Goal: Task Accomplishment & Management: Use online tool/utility

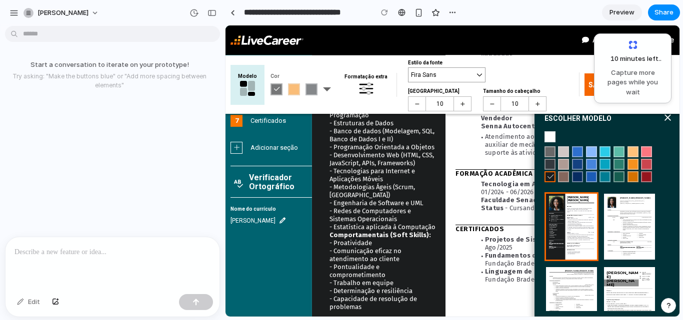
scroll to position [387, 0]
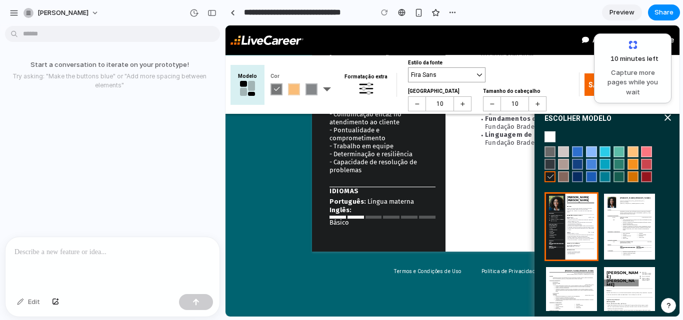
click at [409, 206] on div "Inglês :" at bounding box center [382, 210] width 106 height 8
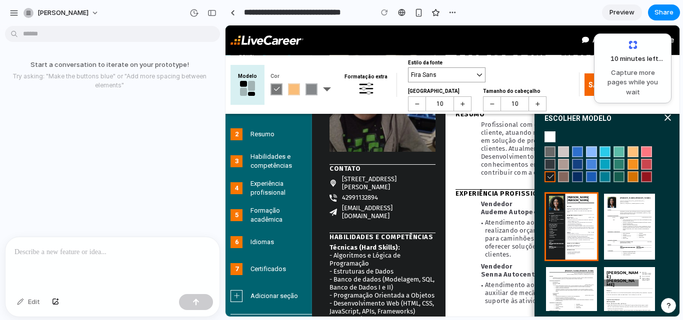
scroll to position [87, 0]
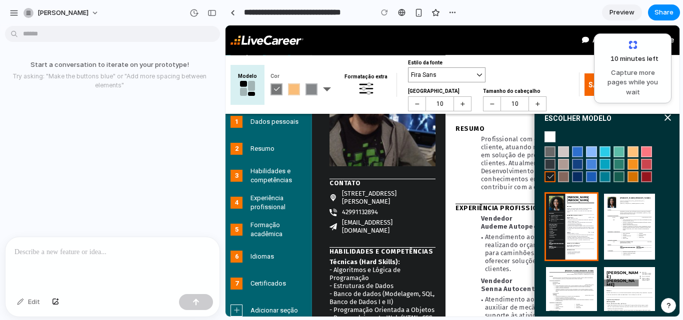
click at [664, 116] on icon at bounding box center [667, 118] width 7 height 10
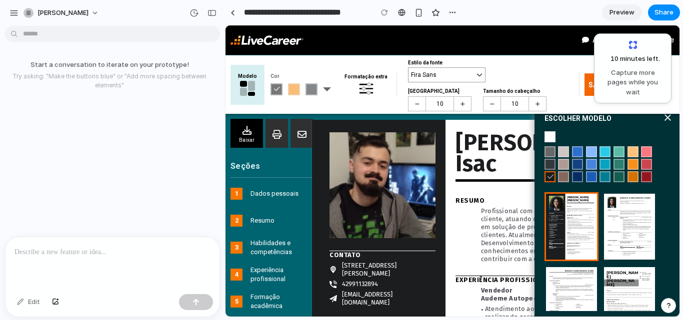
scroll to position [0, 0]
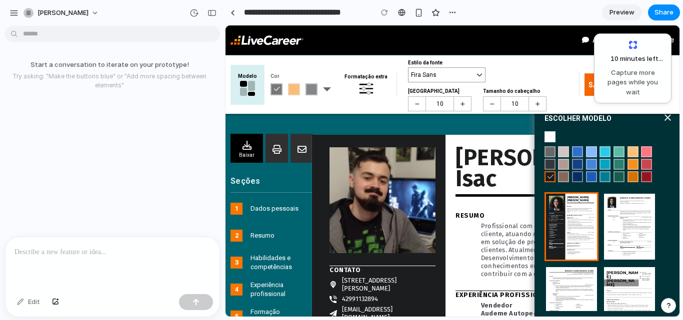
click at [64, 253] on p at bounding box center [112, 252] width 196 height 12
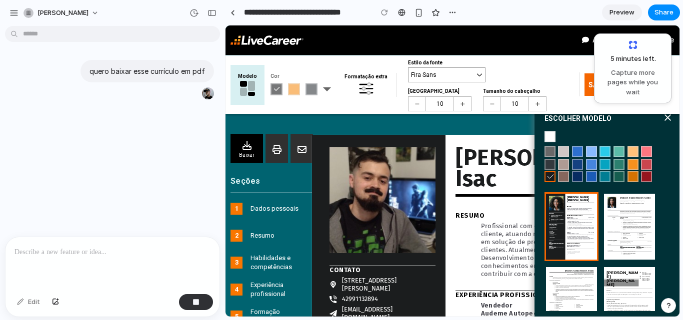
click at [664, 115] on icon at bounding box center [667, 118] width 7 height 10
click at [664, 116] on icon at bounding box center [667, 118] width 7 height 10
click at [458, 212] on div "Resumo Renomear Profissional com experiência em vendas e atendimento ao cliente…" at bounding box center [561, 245] width 213 height 66
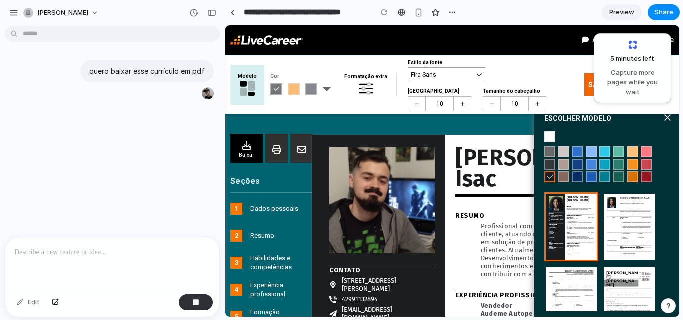
click at [458, 212] on div "Resumo Renomear Profissional com experiência em vendas e atendimento ao cliente…" at bounding box center [561, 245] width 213 height 66
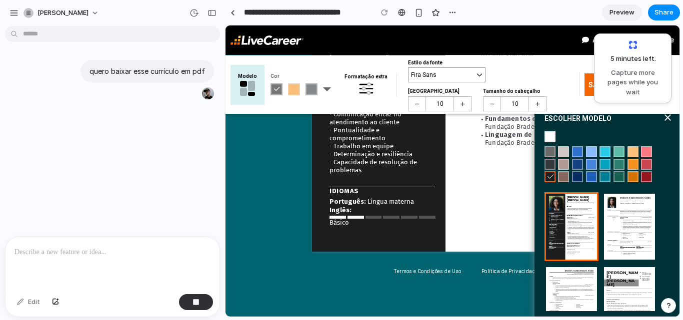
scroll to position [287, 0]
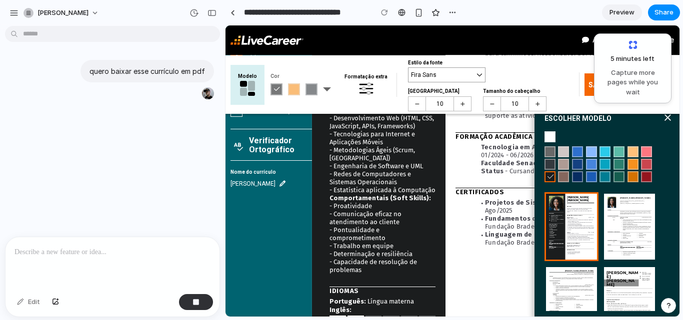
drag, startPoint x: 393, startPoint y: 203, endPoint x: 436, endPoint y: 179, distance: 49.6
click at [435, 179] on span "- Redes de Computadores e Sistemas Operacionais - Estatística aplicada à Comput…" at bounding box center [382, 222] width 106 height 104
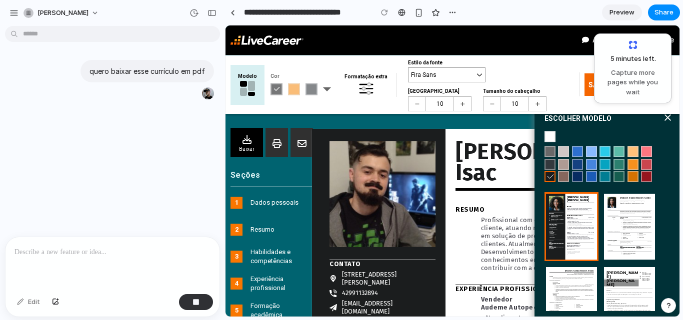
scroll to position [0, 0]
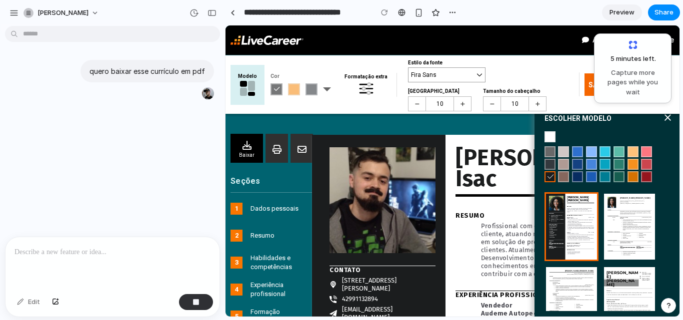
click at [472, 212] on div "Resumo Renomear" at bounding box center [561, 216] width 213 height 8
click at [475, 212] on div "Resumo Renomear" at bounding box center [561, 216] width 213 height 8
drag, startPoint x: 477, startPoint y: 198, endPoint x: 493, endPoint y: 194, distance: 16.0
click at [482, 212] on div "Resumo Renomear" at bounding box center [561, 216] width 213 height 8
click at [664, 118] on icon at bounding box center [667, 118] width 7 height 10
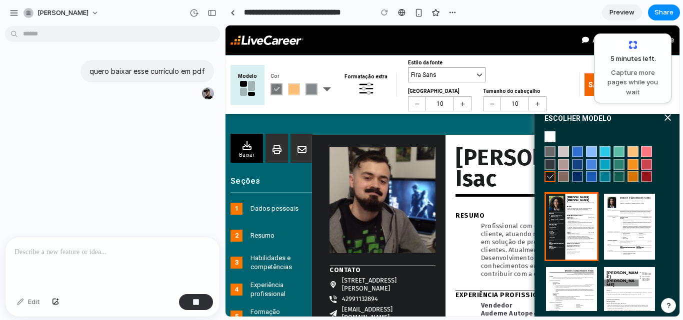
click at [664, 118] on icon at bounding box center [667, 118] width 7 height 10
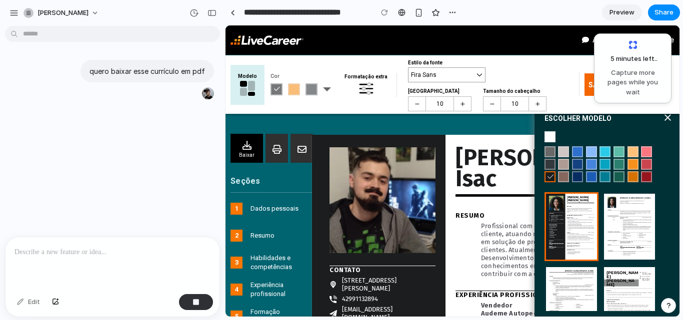
click at [664, 118] on icon at bounding box center [667, 118] width 7 height 10
click at [445, 12] on button "button" at bounding box center [452, 12] width 15 height 15
click at [160, 268] on div "Duplicate Delete" at bounding box center [341, 160] width 683 height 320
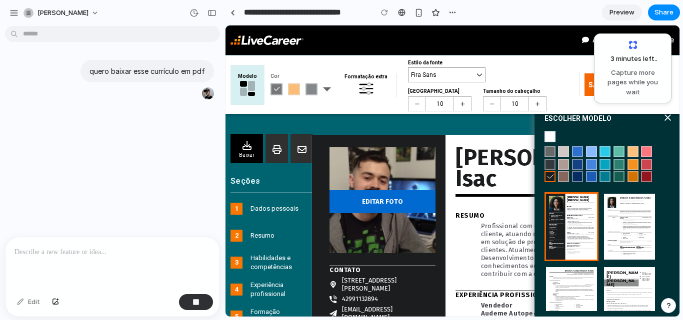
click at [348, 235] on img at bounding box center [382, 200] width 106 height 106
click at [349, 236] on img at bounding box center [382, 200] width 106 height 106
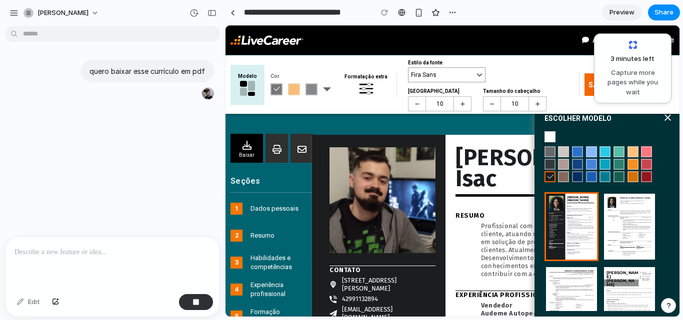
click at [484, 235] on p "Profissional com experiência em vendas e atendimento ao cliente, atuando no bal…" at bounding box center [575, 250] width 188 height 56
click at [483, 231] on p "Profissional com experiência em vendas e atendimento ao cliente, atuando no bal…" at bounding box center [575, 250] width 188 height 56
click at [484, 231] on p "Profissional com experiência em vendas e atendimento ao cliente, atuando no bal…" at bounding box center [575, 250] width 188 height 56
drag, startPoint x: 485, startPoint y: 231, endPoint x: 664, endPoint y: 146, distance: 198.0
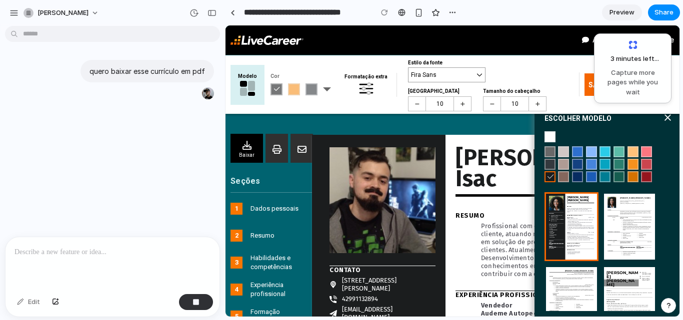
click at [664, 114] on section "ESCOLHER MODELO Preto ," at bounding box center [606, 203] width 145 height 229
click at [664, 115] on section "ESCOLHER MODELO Preto ," at bounding box center [606, 203] width 145 height 229
click at [665, 115] on section "ESCOLHER MODELO Preto ," at bounding box center [606, 203] width 145 height 229
click at [666, 115] on section "ESCOLHER MODELO Preto ," at bounding box center [606, 203] width 145 height 229
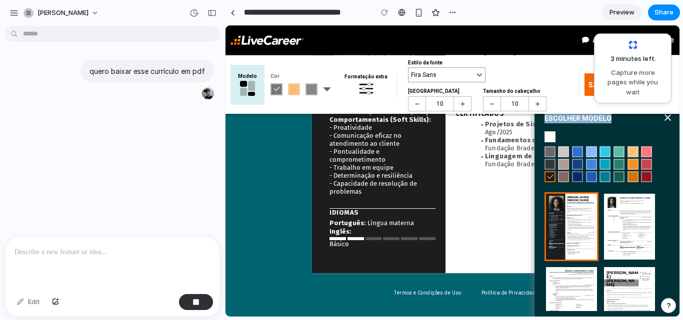
scroll to position [387, 0]
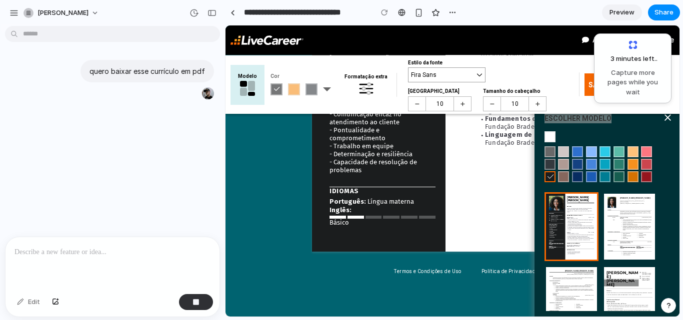
drag, startPoint x: 816, startPoint y: 343, endPoint x: 645, endPoint y: 314, distance: 174.4
click at [292, 110] on div "Modelo Cor Preto Preto" at bounding box center [452, 84] width 454 height 58
click at [577, 47] on nav "Atendimento ao cliente" at bounding box center [452, 39] width 444 height 29
drag, startPoint x: 292, startPoint y: 35, endPoint x: 375, endPoint y: 108, distance: 109.8
click at [278, 52] on nav "Atendimento ao cliente" at bounding box center [452, 39] width 444 height 29
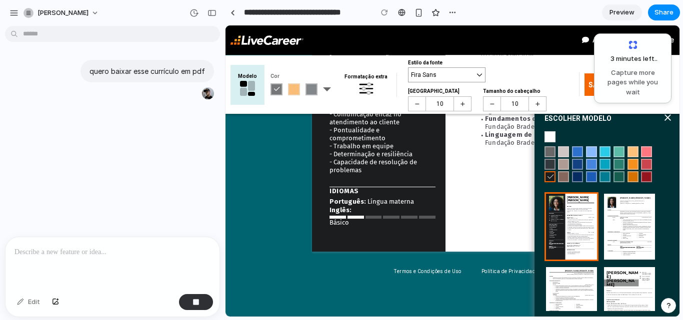
click at [407, 164] on div "EDITAR FOTO Contato Renomear ," at bounding box center [378, 0] width 133 height 504
click at [408, 164] on div "EDITAR FOTO Contato Renomear ," at bounding box center [378, 0] width 133 height 504
